Goal: Information Seeking & Learning: Learn about a topic

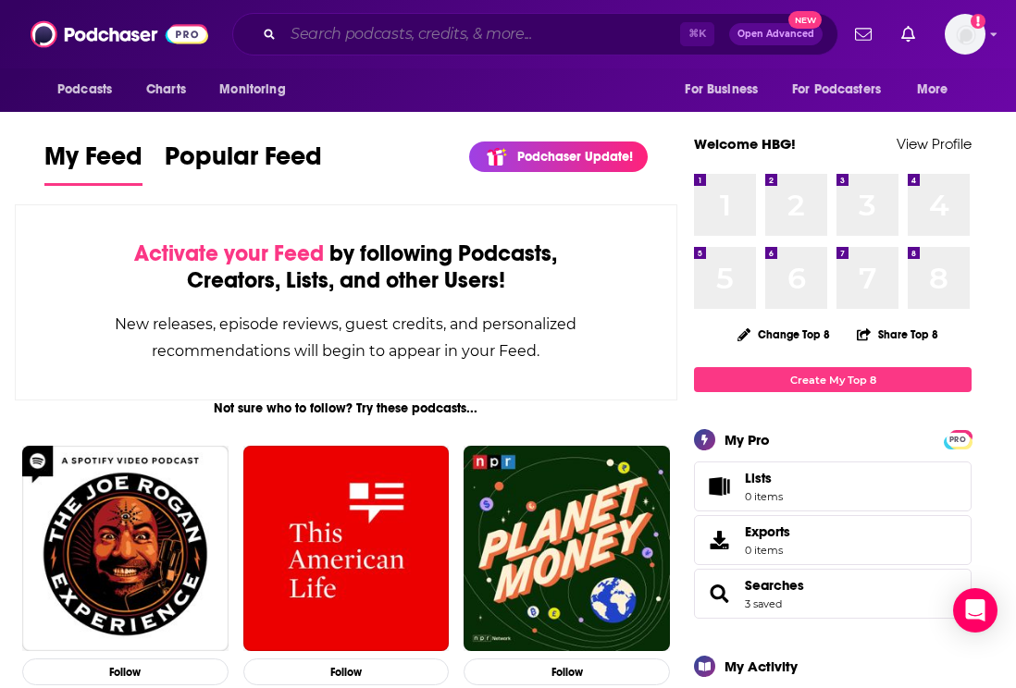
click at [331, 41] on input "Search podcasts, credits, & more..." at bounding box center [481, 34] width 397 height 30
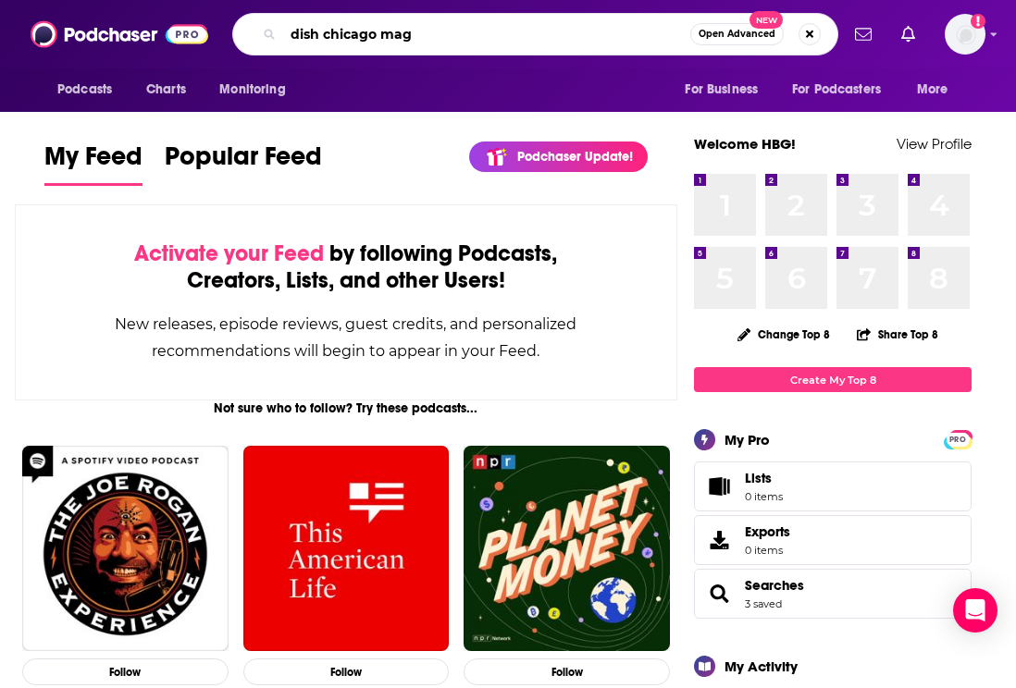
type input "dish chicago mag"
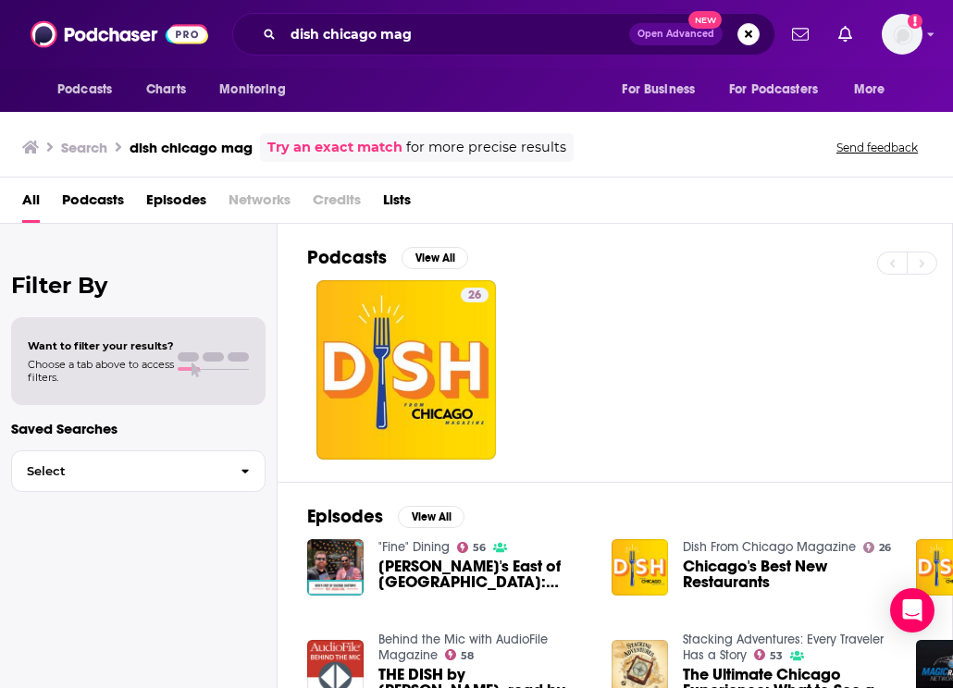
scroll to position [54, 0]
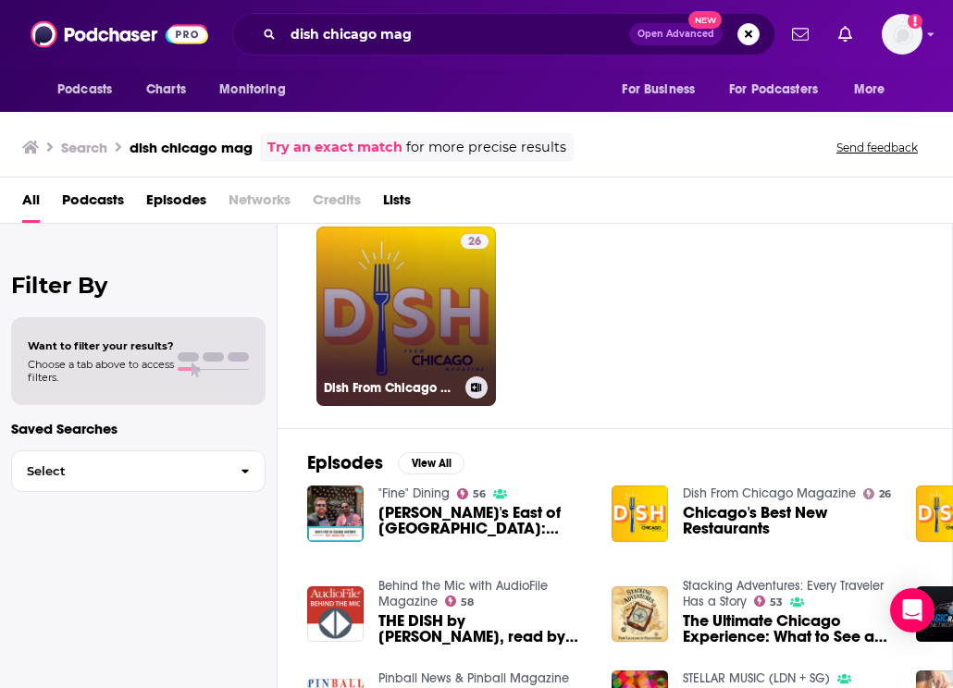
click at [431, 309] on link "26 Dish From Chicago Magazine" at bounding box center [405, 316] width 179 height 179
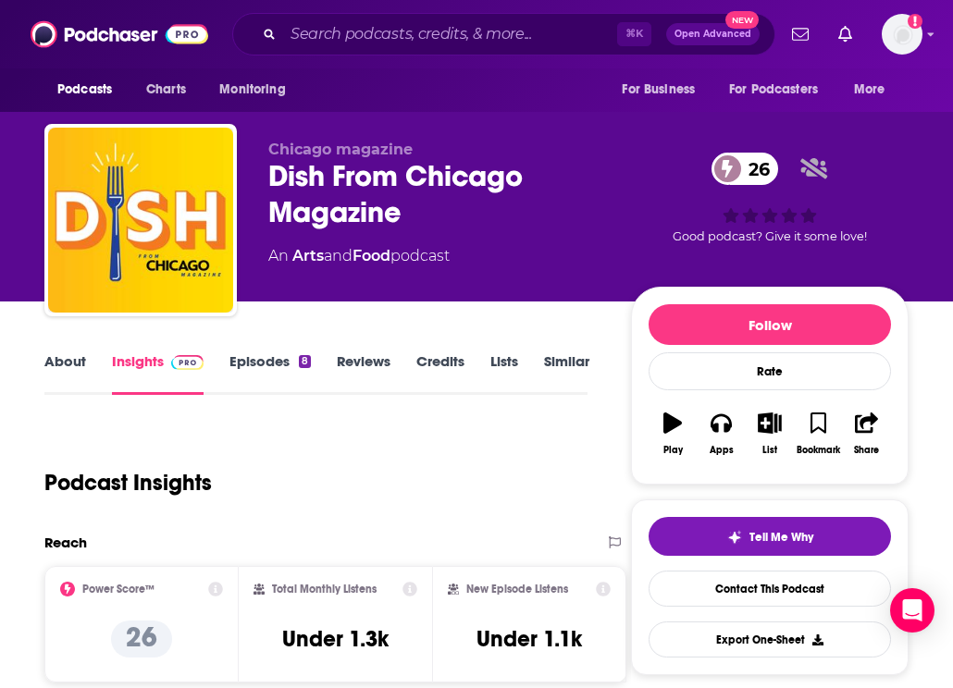
click at [265, 367] on link "Episodes 8" at bounding box center [269, 373] width 81 height 43
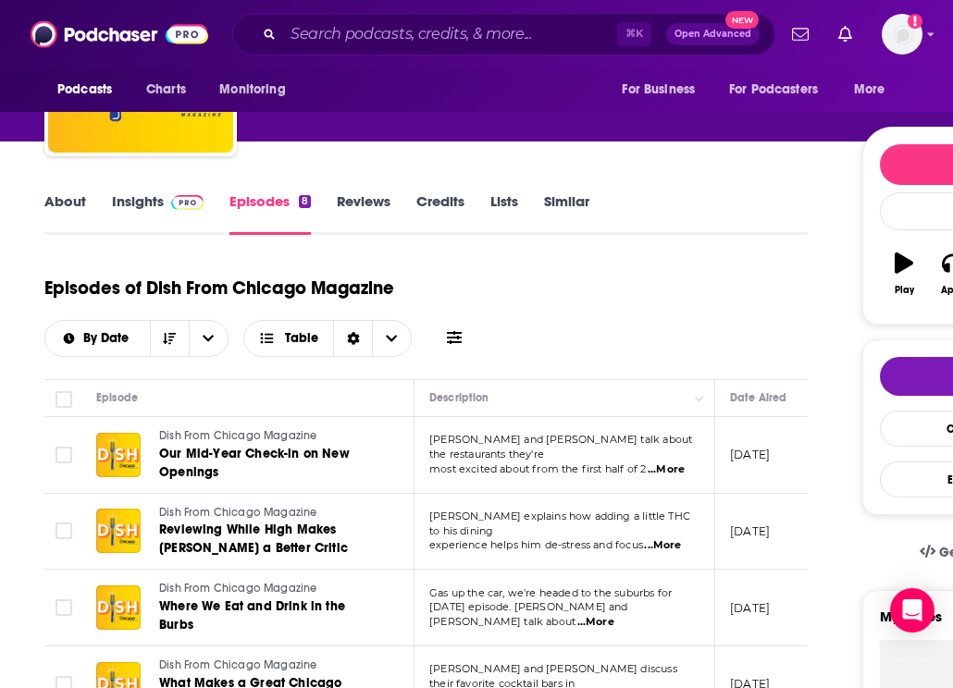
scroll to position [161, 0]
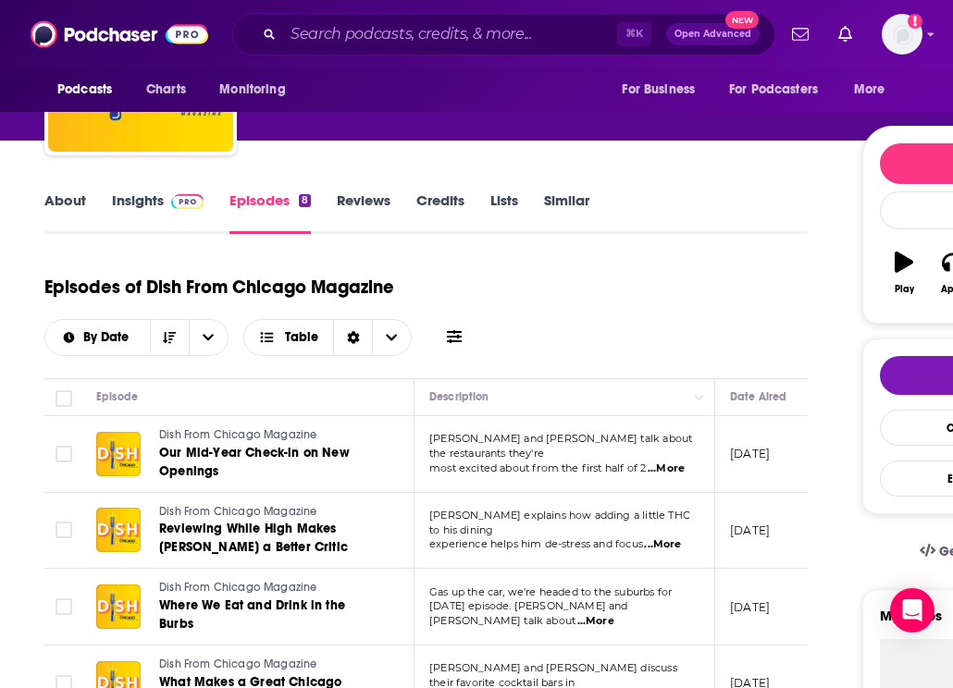
click at [665, 538] on span "...More" at bounding box center [662, 544] width 37 height 15
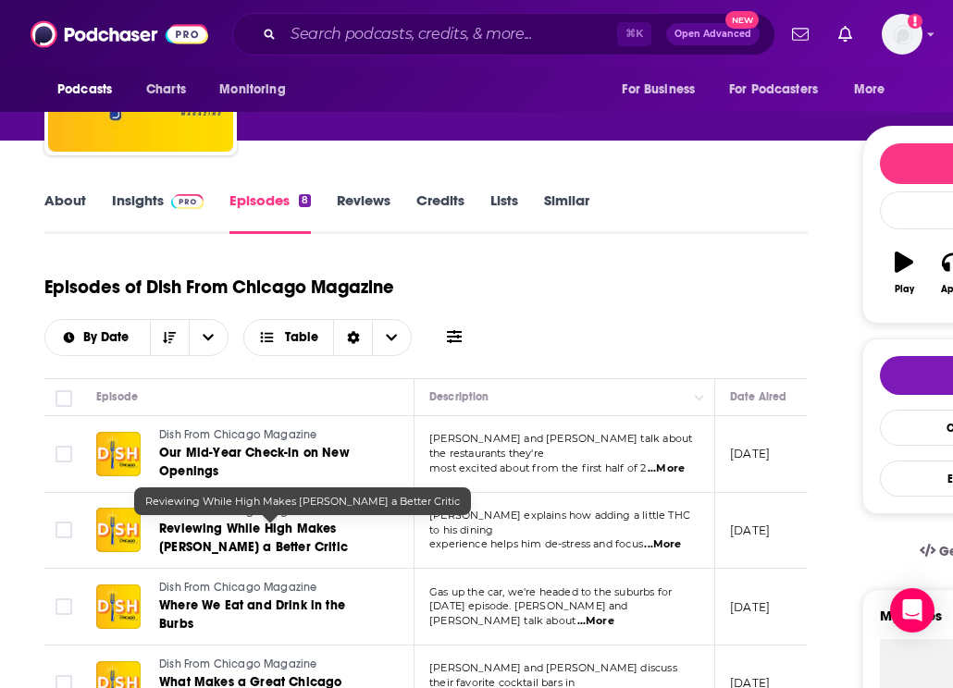
click at [334, 544] on link "Reviewing While High Makes [PERSON_NAME] a Better Critic" at bounding box center [270, 538] width 222 height 37
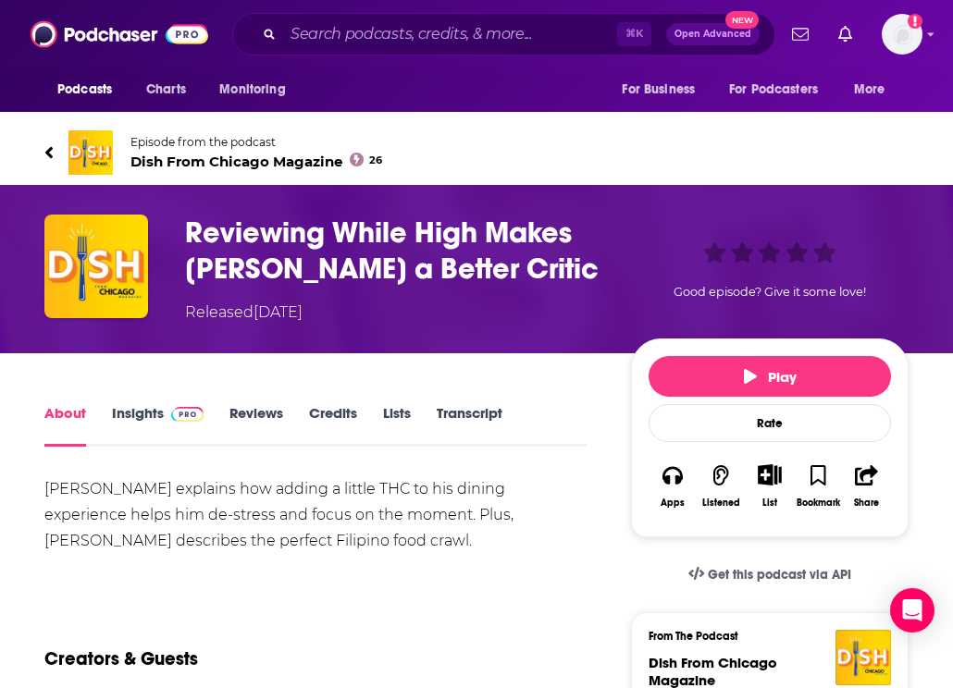
scroll to position [3, 0]
